Goal: Information Seeking & Learning: Check status

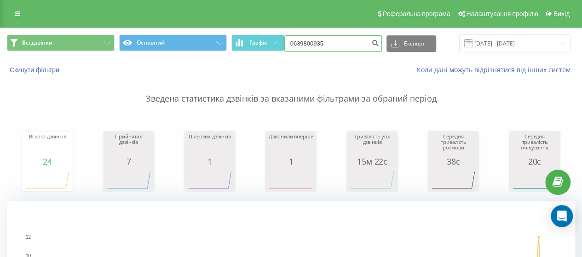
drag, startPoint x: 312, startPoint y: 46, endPoint x: 267, endPoint y: 55, distance: 45.8
click at [267, 55] on div "Всі дзвінки Основний Графік 0639800935 Експорт .csv .xls .xlsx [DATE] - [DATE]" at bounding box center [290, 43] width 581 height 31
paste input "973791540"
type input "0973791540"
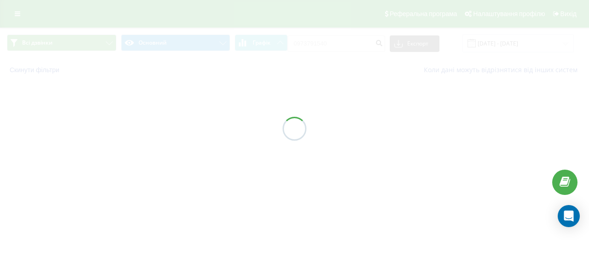
click at [138, 157] on div at bounding box center [294, 128] width 589 height 257
click at [288, 150] on div at bounding box center [294, 128] width 589 height 257
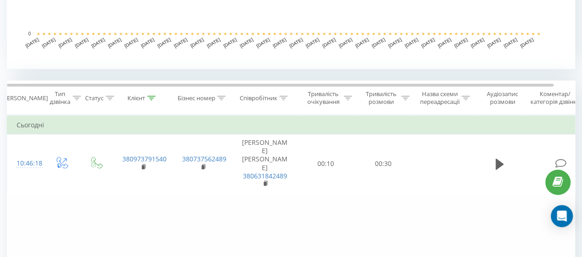
scroll to position [322, 0]
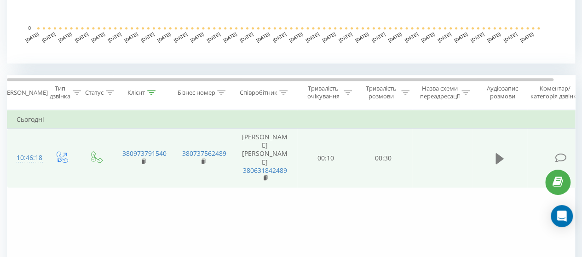
click at [501, 155] on icon at bounding box center [500, 158] width 8 height 11
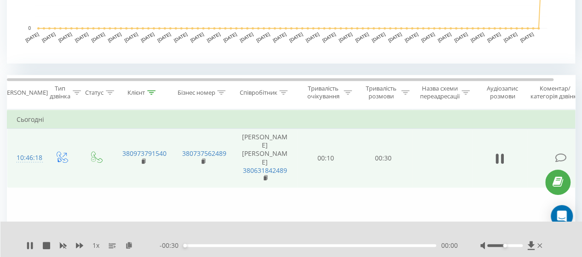
click at [206, 245] on div "00:00" at bounding box center [309, 245] width 253 height 3
click at [249, 246] on div "00:03" at bounding box center [309, 245] width 253 height 3
click at [295, 246] on div "00:08" at bounding box center [309, 245] width 253 height 3
click at [335, 246] on div "00:14" at bounding box center [309, 245] width 253 height 3
click at [514, 247] on div at bounding box center [504, 245] width 35 height 3
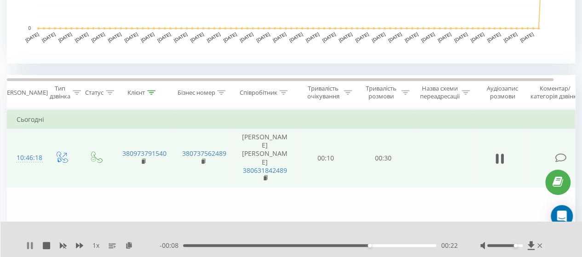
click at [31, 247] on icon at bounding box center [32, 245] width 2 height 7
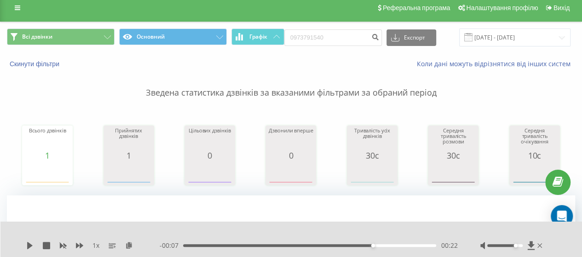
scroll to position [0, 0]
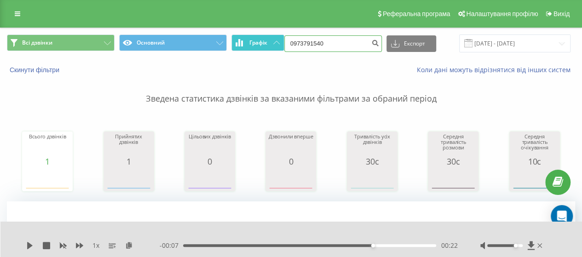
drag, startPoint x: 313, startPoint y: 42, endPoint x: 275, endPoint y: 48, distance: 38.7
click at [278, 45] on div "Всі дзвінки Основний Графік 0973791540 Експорт .csv .xls .xlsx 22.05.2025 - 22.…" at bounding box center [291, 44] width 568 height 18
paste input "57535682"
type input "0957535682"
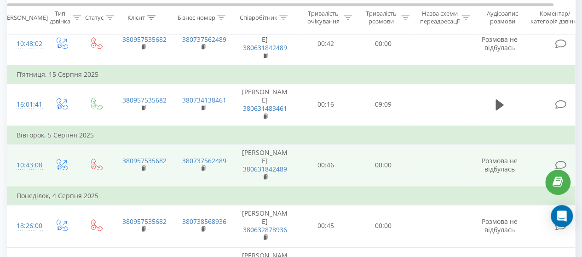
scroll to position [433, 0]
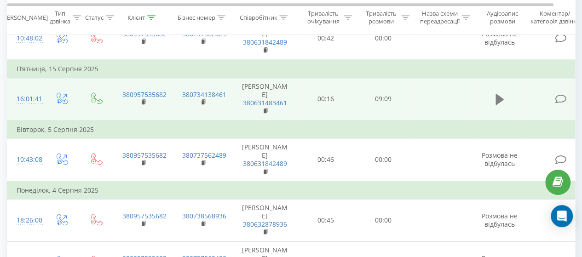
click at [496, 105] on icon at bounding box center [500, 99] width 8 height 11
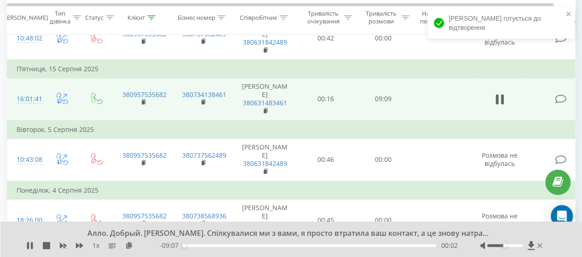
click at [508, 245] on div at bounding box center [504, 245] width 35 height 3
click at [505, 245] on div at bounding box center [504, 245] width 35 height 3
drag, startPoint x: 503, startPoint y: 246, endPoint x: 495, endPoint y: 248, distance: 7.9
click at [495, 248] on div at bounding box center [512, 245] width 64 height 9
click at [498, 246] on div at bounding box center [504, 245] width 35 height 3
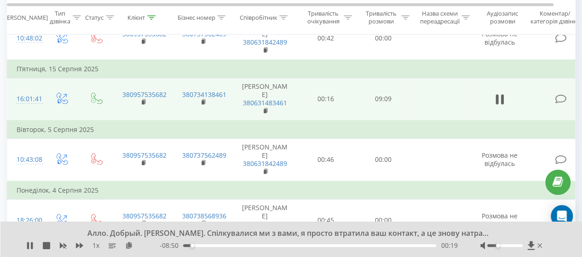
click at [205, 246] on div "00:19" at bounding box center [309, 245] width 253 height 3
click at [223, 246] on div "01:26" at bounding box center [309, 245] width 253 height 3
click at [250, 246] on div "01:27" at bounding box center [309, 245] width 253 height 3
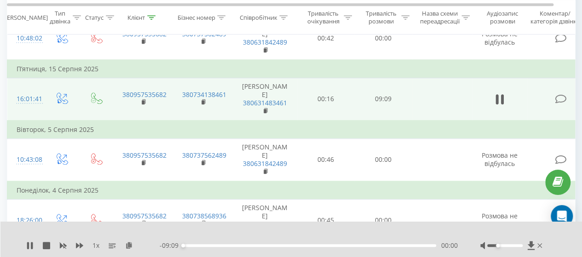
click at [270, 246] on div "00:00" at bounding box center [309, 245] width 253 height 3
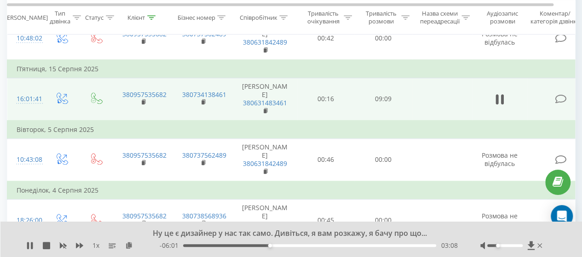
click at [305, 246] on div "03:08" at bounding box center [309, 245] width 253 height 3
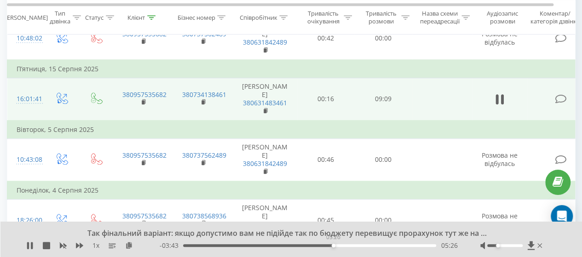
click at [333, 245] on div "05:26" at bounding box center [309, 245] width 253 height 3
click at [364, 246] on div "05:26" at bounding box center [309, 245] width 253 height 3
click at [392, 246] on div "06:33" at bounding box center [309, 245] width 253 height 3
click at [410, 246] on div "07:32" at bounding box center [309, 245] width 253 height 3
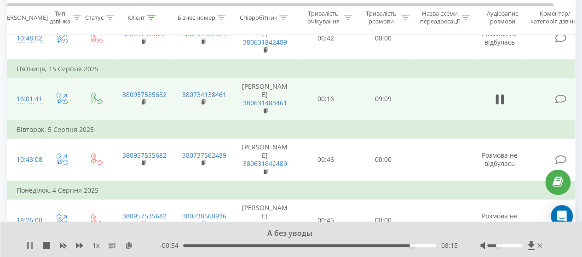
click at [32, 244] on icon at bounding box center [32, 245] width 2 height 7
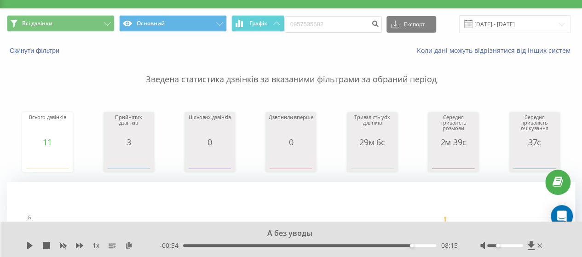
scroll to position [0, 0]
